Goal: Task Accomplishment & Management: Use online tool/utility

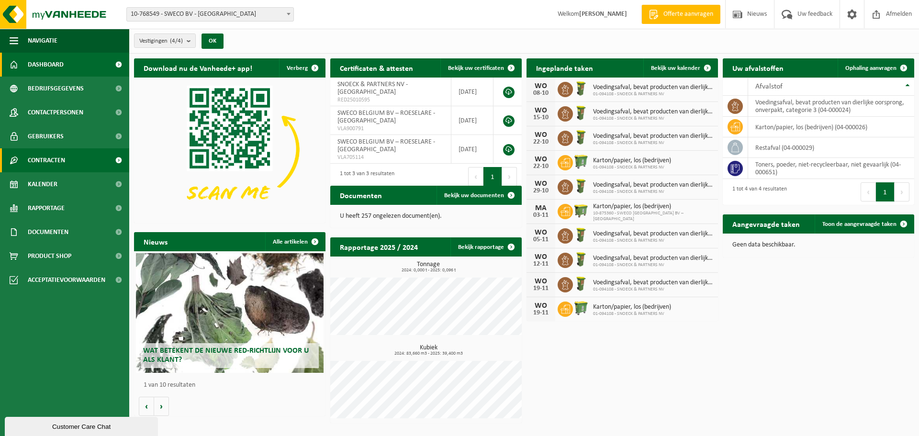
click at [44, 161] on span "Contracten" at bounding box center [46, 160] width 37 height 24
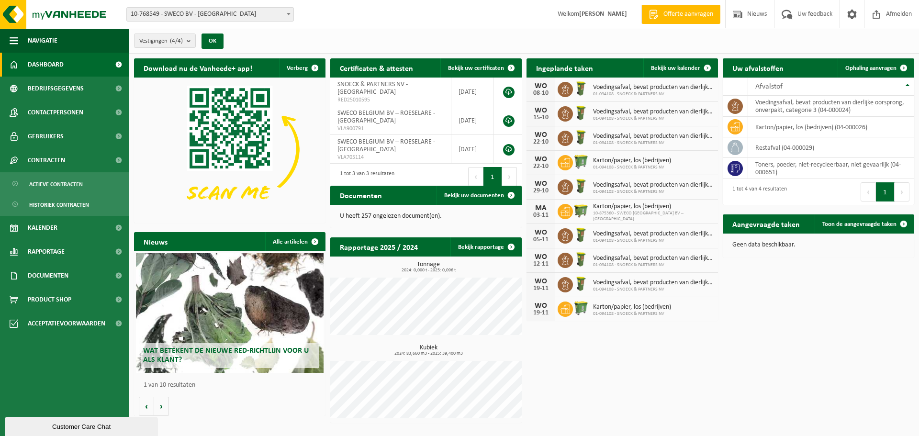
click at [289, 12] on span at bounding box center [289, 14] width 10 height 12
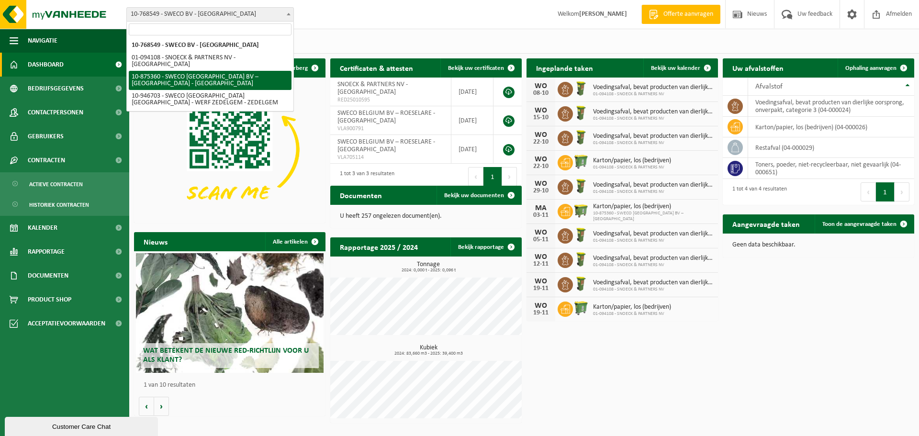
select select "107445"
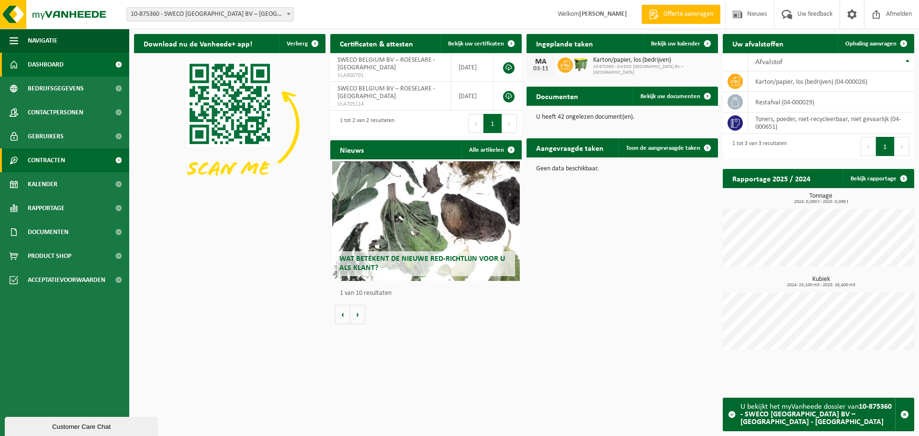
click at [65, 160] on span "Contracten" at bounding box center [46, 160] width 37 height 24
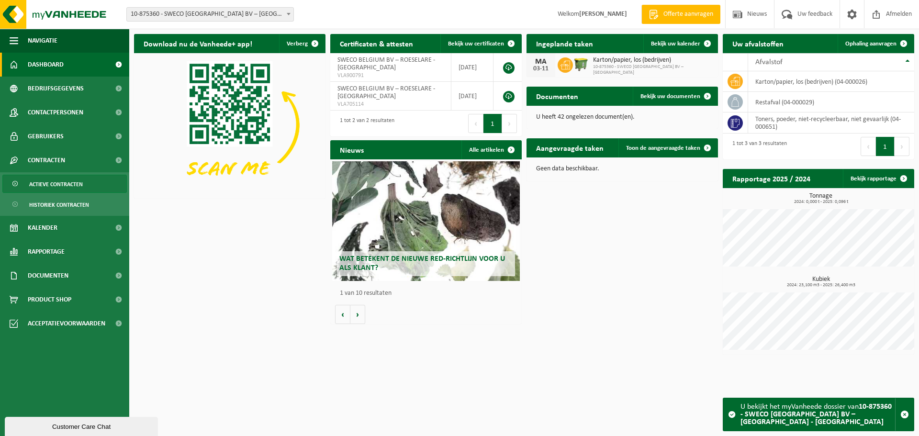
click at [76, 184] on span "Actieve contracten" at bounding box center [56, 184] width 54 height 18
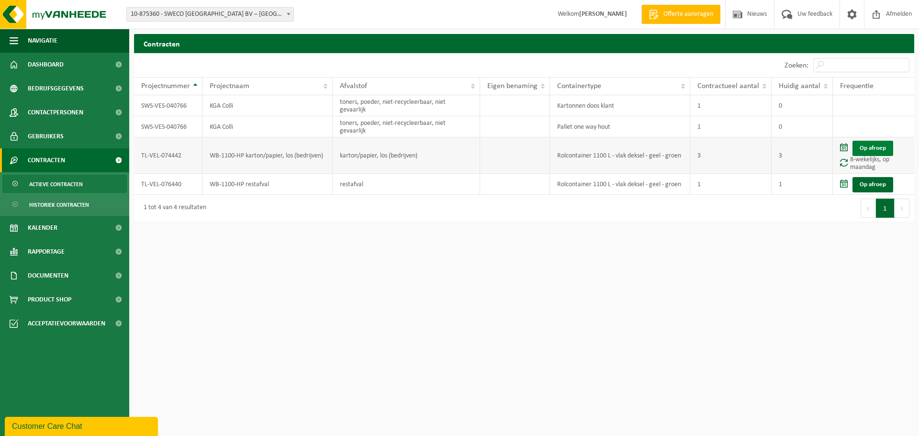
click at [874, 141] on link "Op afroep" at bounding box center [873, 148] width 41 height 15
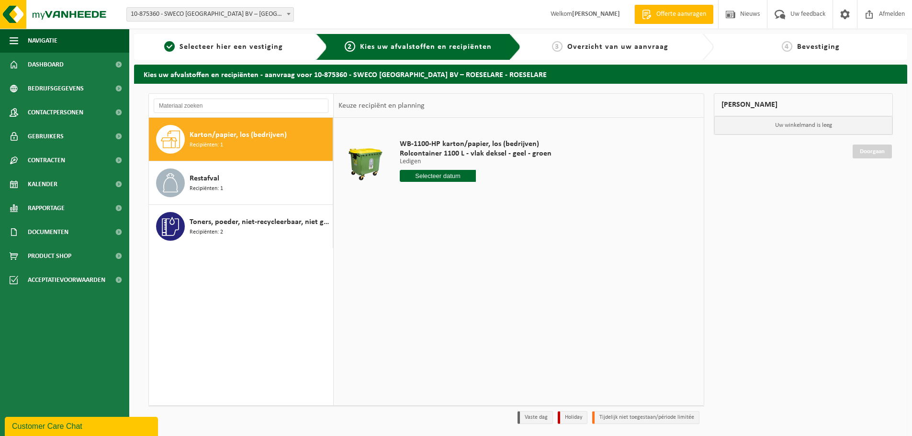
click at [426, 182] on div "WB-1100-HP karton/papier, los (bedrijven) Rolcontainer 1100 L - vlak deksel - g…" at bounding box center [475, 163] width 161 height 67
click at [431, 176] on input "text" at bounding box center [438, 176] width 76 height 12
click at [412, 261] on div "13" at bounding box center [408, 260] width 17 height 15
type input "Van 2025-10-13"
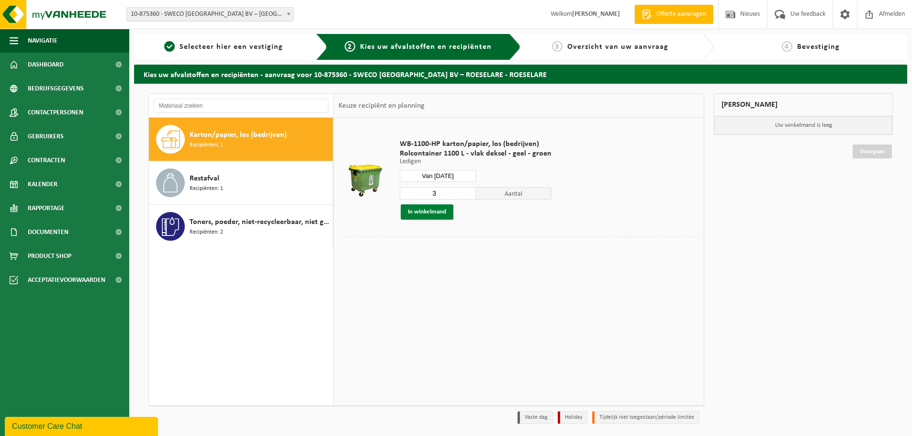
click at [418, 213] on button "In winkelmand" at bounding box center [427, 211] width 53 height 15
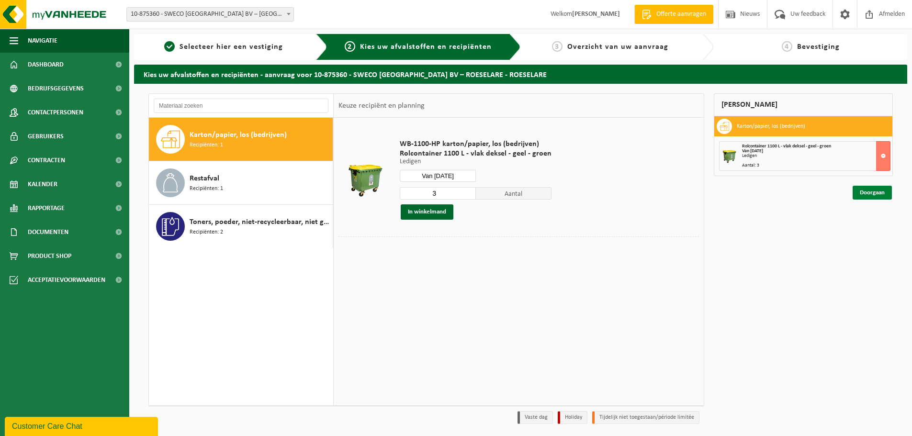
click at [861, 193] on link "Doorgaan" at bounding box center [872, 193] width 39 height 14
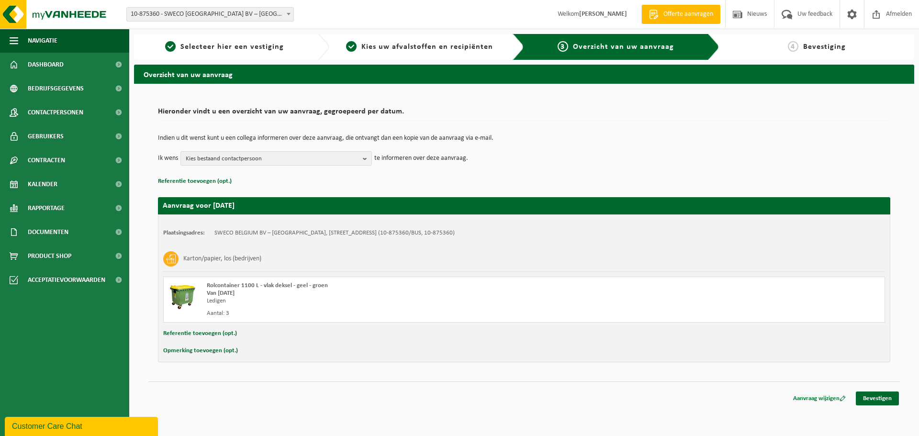
click at [830, 399] on link "Aanvraag wijzigen" at bounding box center [819, 399] width 67 height 14
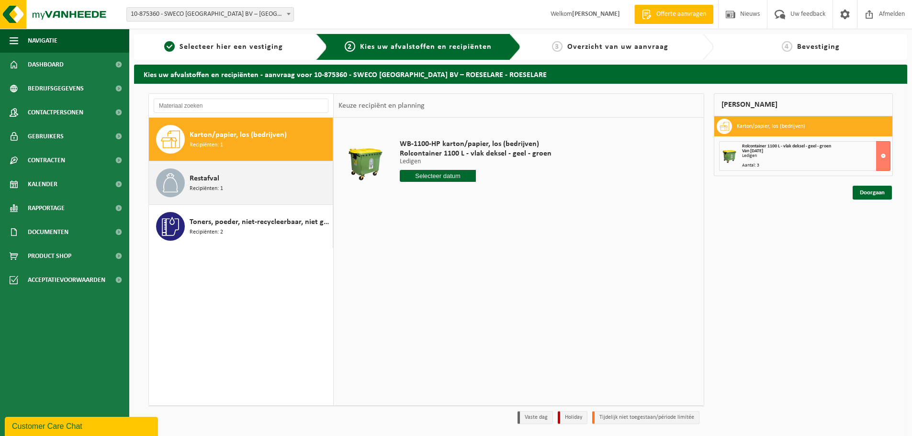
click at [208, 186] on span "Recipiënten: 1" at bounding box center [207, 188] width 34 height 9
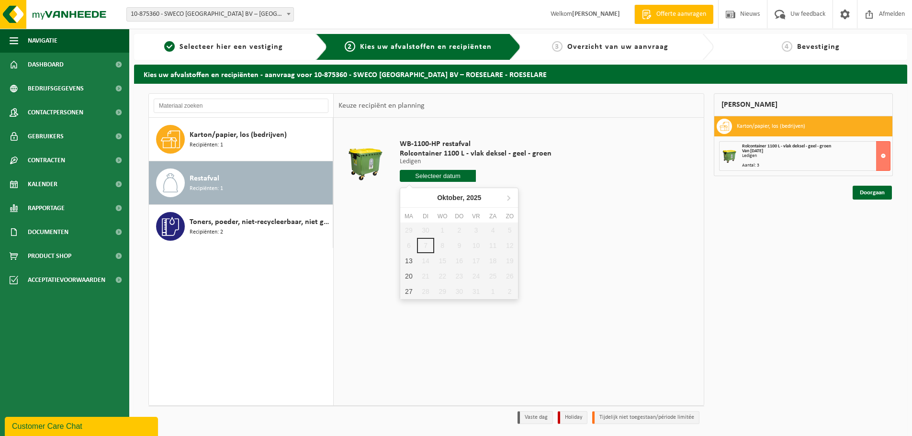
click at [426, 179] on input "text" at bounding box center [438, 176] width 76 height 12
click at [415, 259] on div "13" at bounding box center [408, 260] width 17 height 15
type input "Van [DATE]"
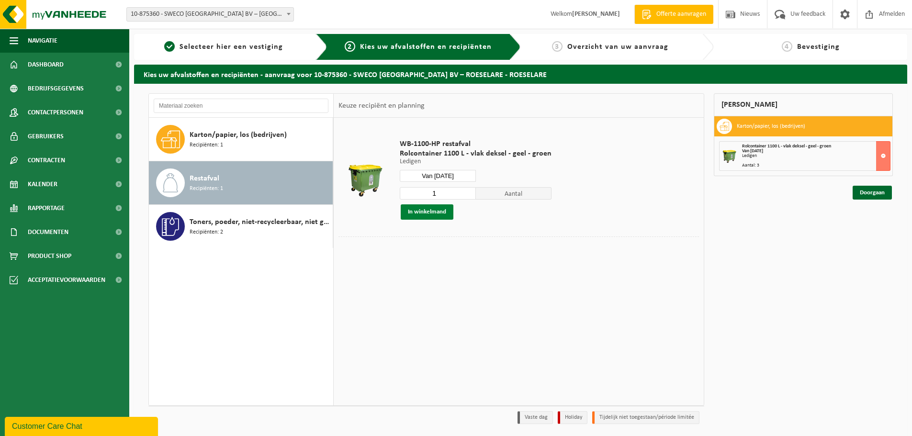
click at [422, 214] on button "In winkelmand" at bounding box center [427, 211] width 53 height 15
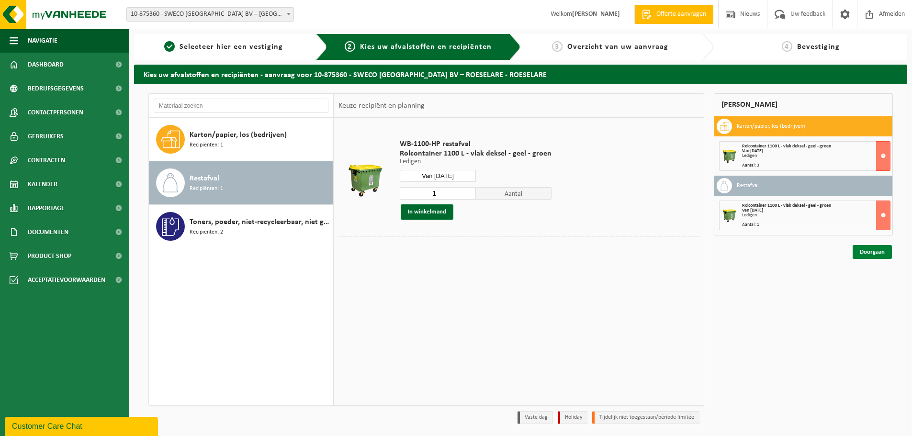
click at [861, 253] on link "Doorgaan" at bounding box center [872, 252] width 39 height 14
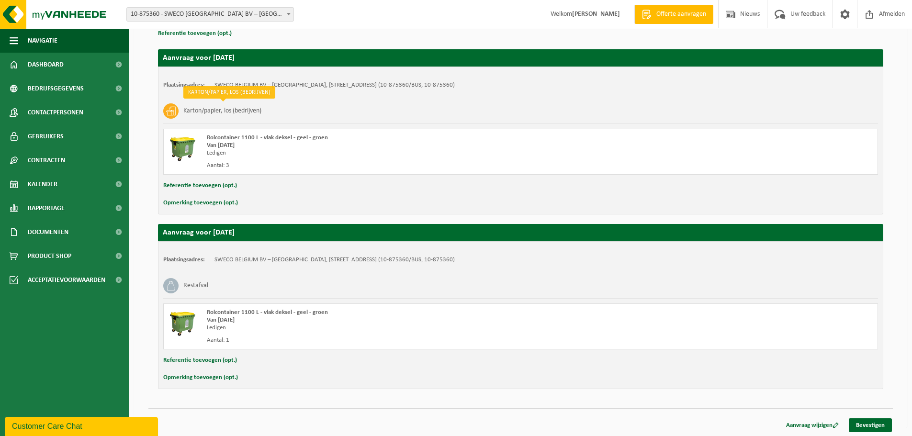
scroll to position [149, 0]
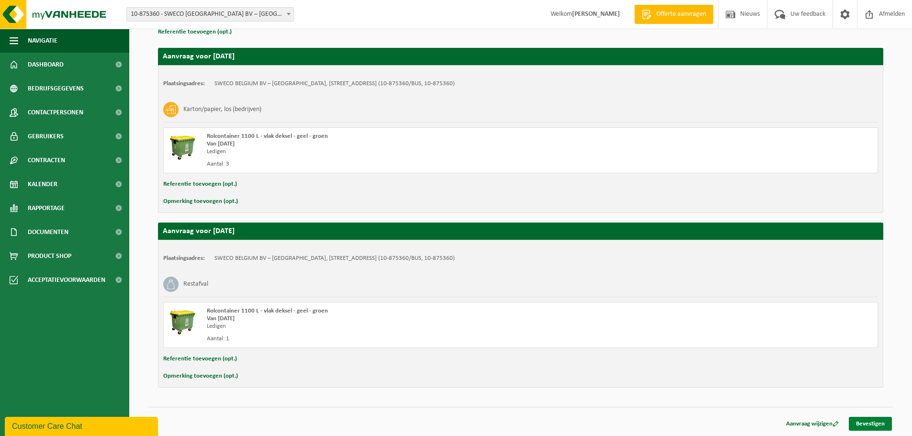
click at [864, 425] on link "Bevestigen" at bounding box center [870, 424] width 43 height 14
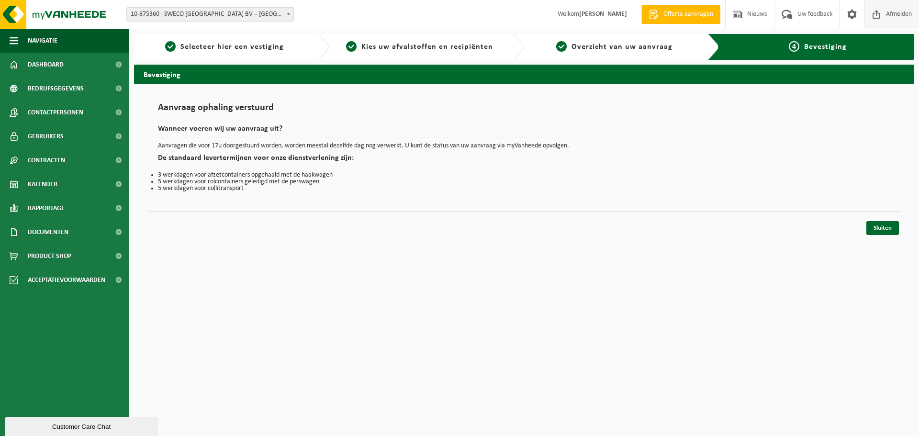
click at [884, 12] on span "Afmelden" at bounding box center [899, 14] width 31 height 28
